Goal: Check status: Check status

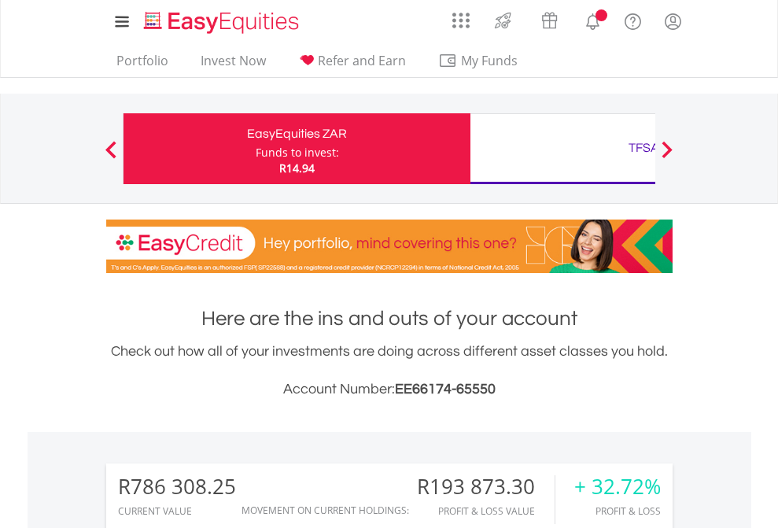
scroll to position [151, 247]
click at [256, 149] on div "Funds to invest:" at bounding box center [297, 153] width 83 height 16
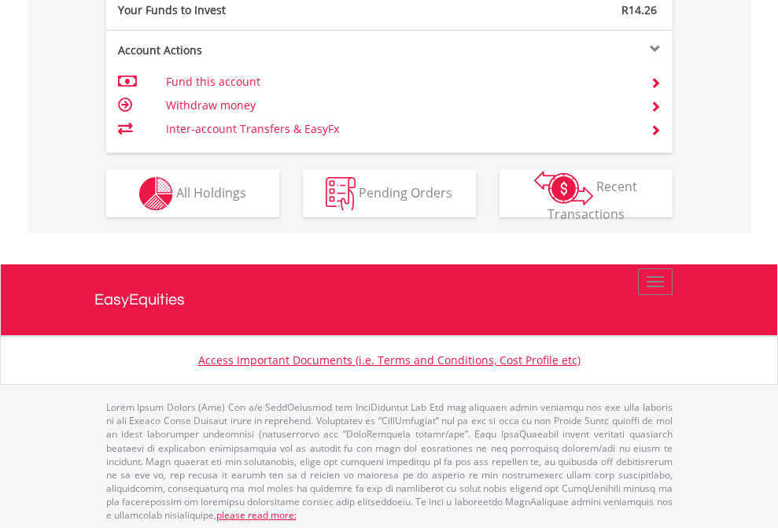
scroll to position [1571, 0]
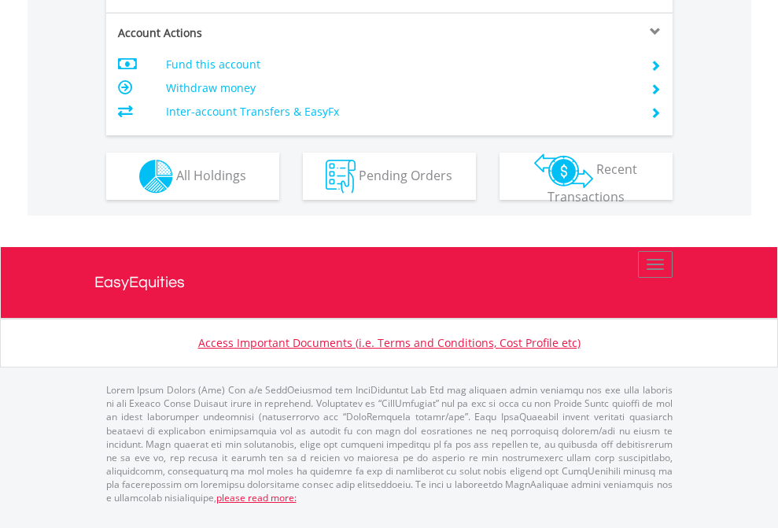
scroll to position [1476, 0]
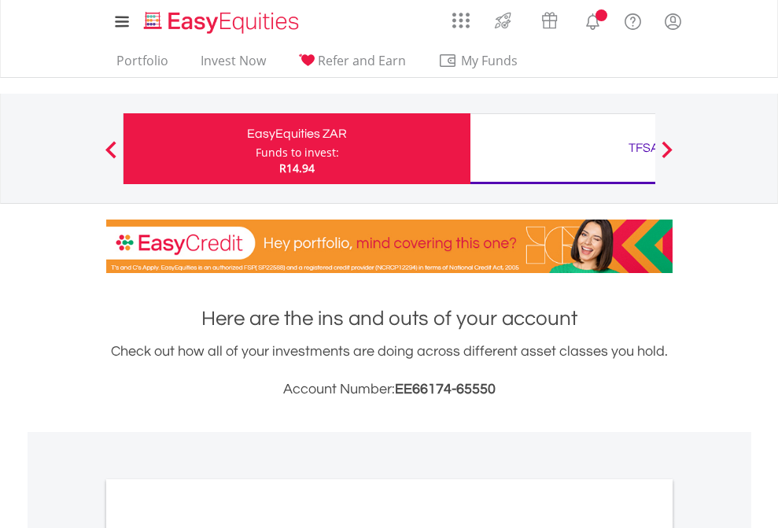
scroll to position [945, 0]
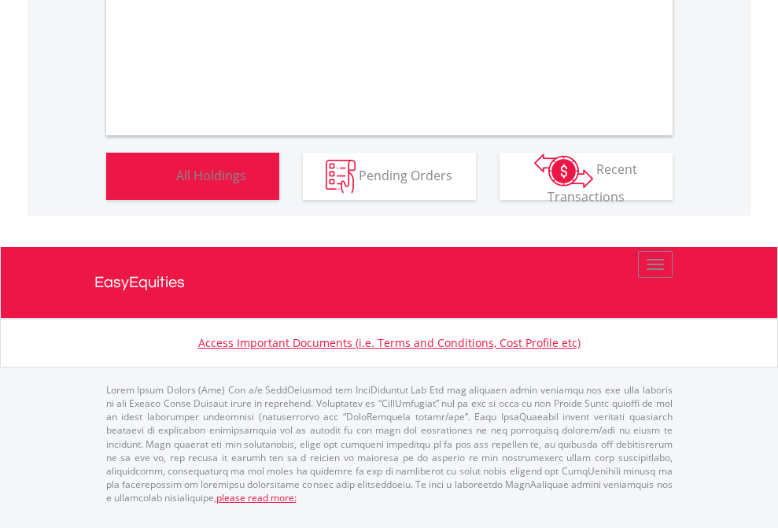
click at [176, 183] on span "All Holdings" at bounding box center [211, 174] width 70 height 17
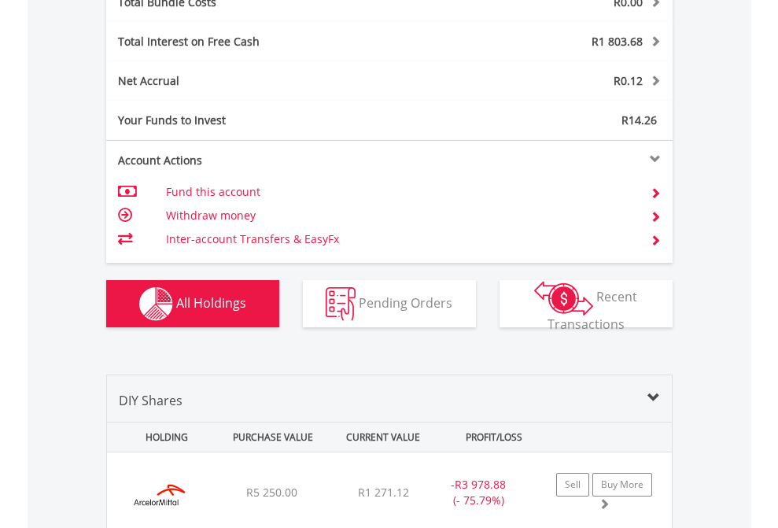
scroll to position [1843, 0]
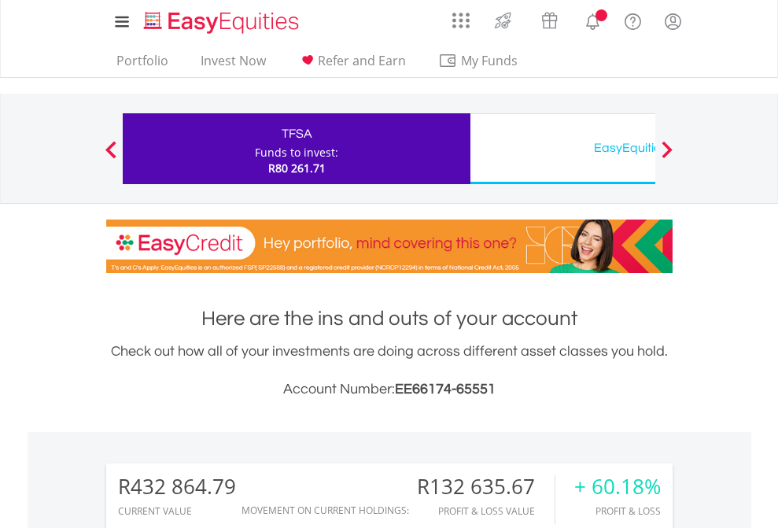
scroll to position [151, 247]
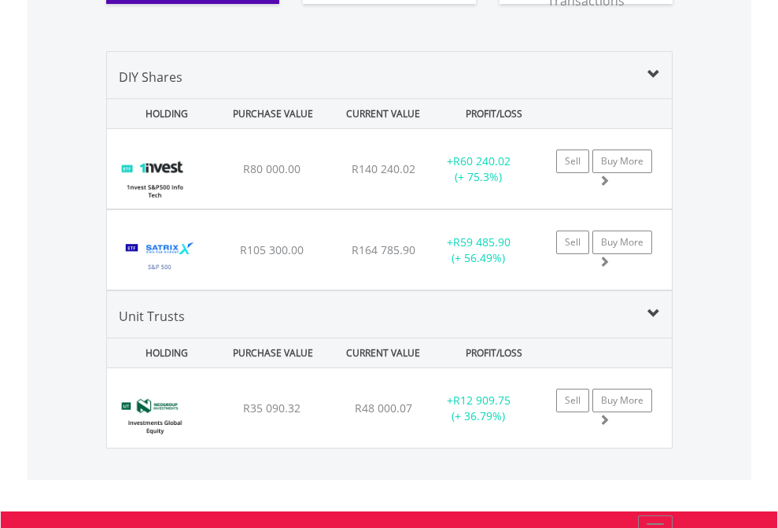
scroll to position [1843, 0]
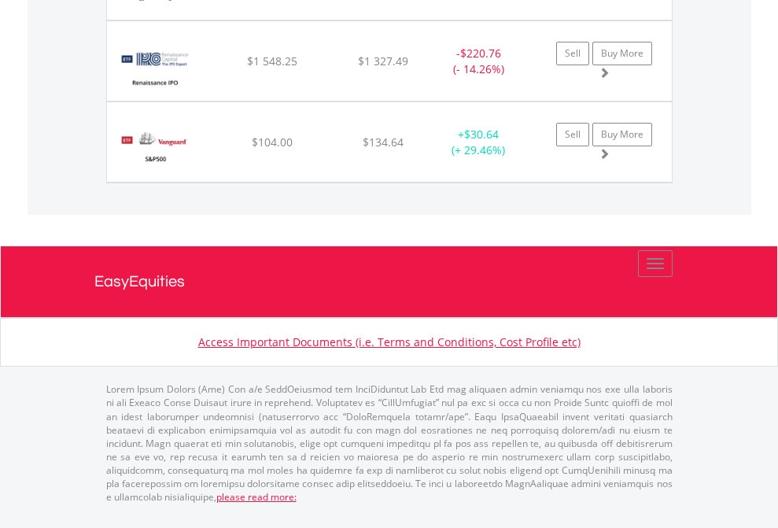
scroll to position [151, 247]
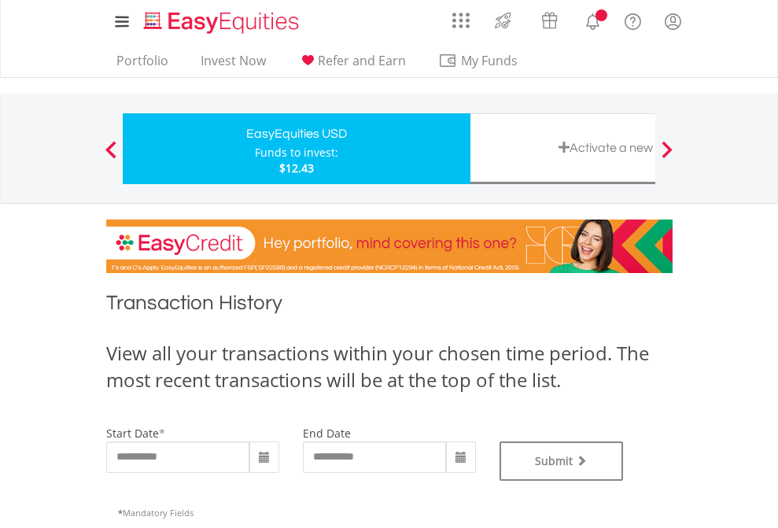
type input "**********"
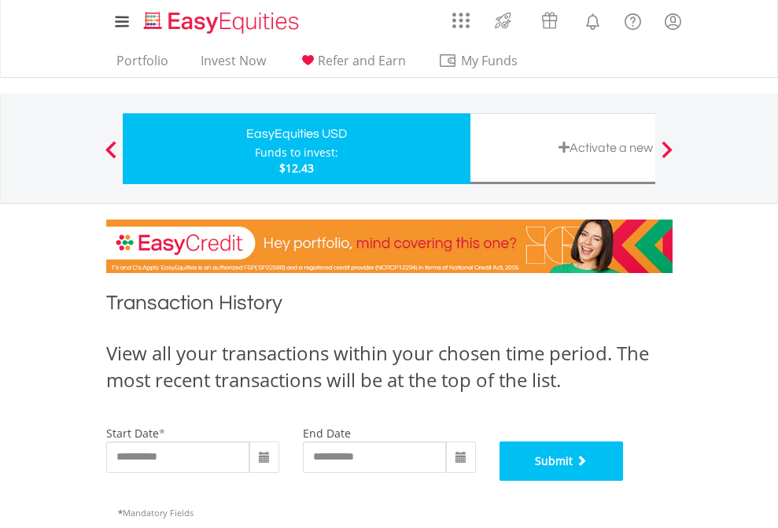
click at [624, 481] on button "Submit" at bounding box center [561, 460] width 124 height 39
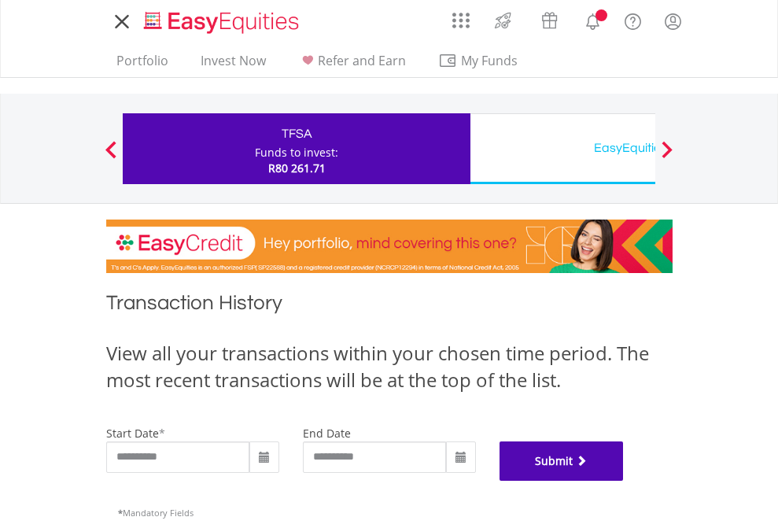
click at [624, 481] on button "Submit" at bounding box center [561, 460] width 124 height 39
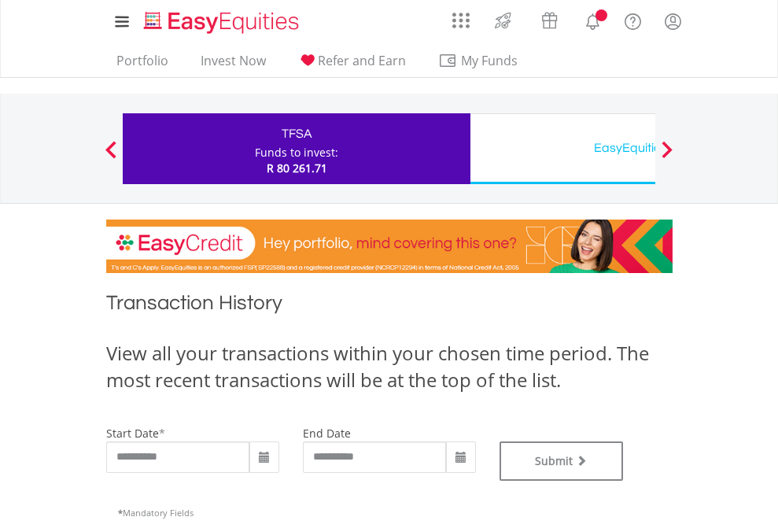
click at [562, 149] on div "EasyEquities USD" at bounding box center [644, 148] width 328 height 22
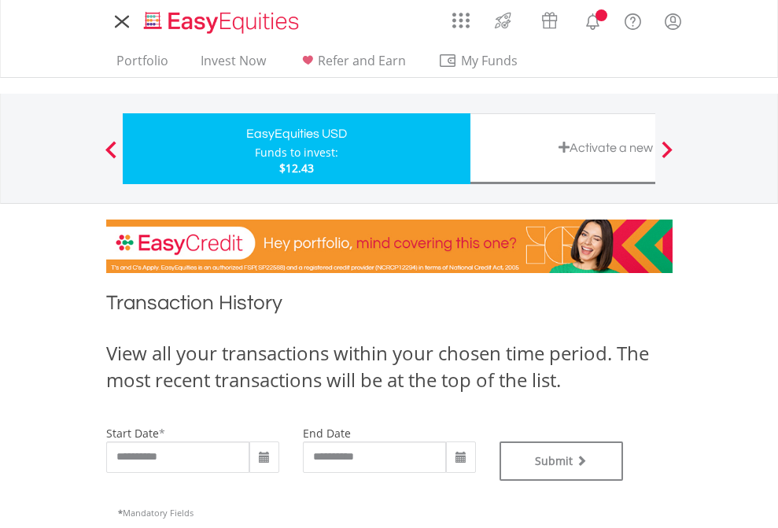
type input "**********"
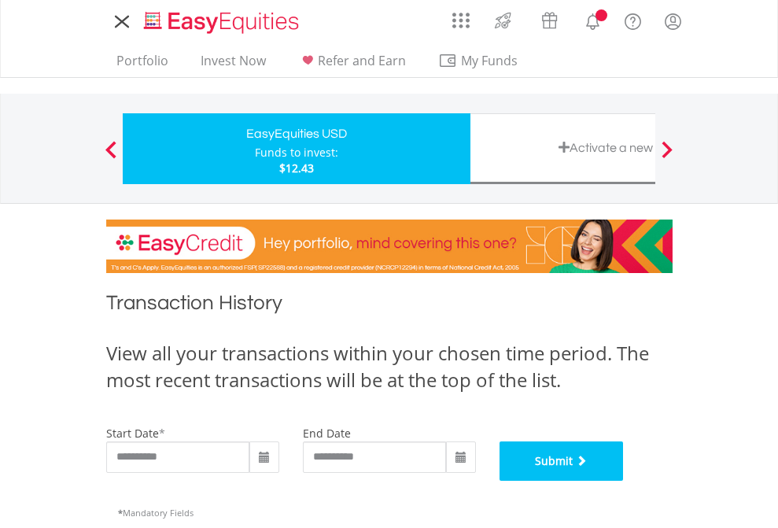
click at [624, 481] on button "Submit" at bounding box center [561, 460] width 124 height 39
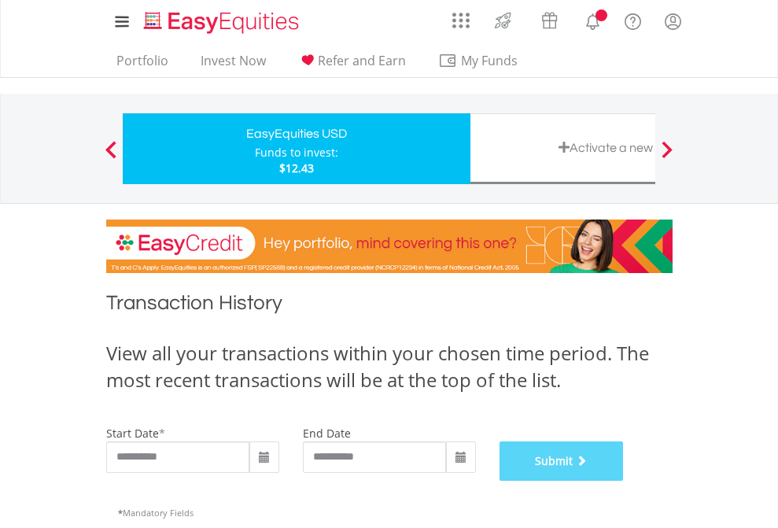
scroll to position [638, 0]
